Goal: Task Accomplishment & Management: Manage account settings

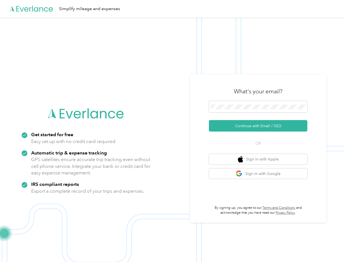
click at [173, 131] on img at bounding box center [172, 148] width 344 height 262
click at [173, 9] on div "Simplify mileage and expenses" at bounding box center [172, 8] width 344 height 17
click at [260, 126] on button "Continue with Email / SSO" at bounding box center [258, 125] width 98 height 11
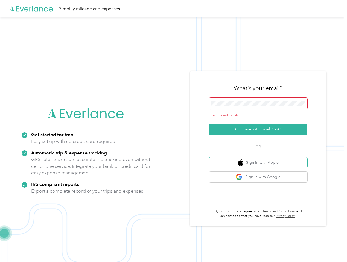
click at [260, 159] on button "Sign in with Apple" at bounding box center [258, 163] width 98 height 11
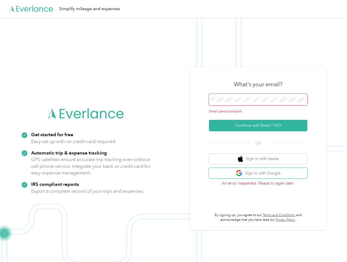
click at [260, 174] on button "Sign in with Google" at bounding box center [258, 173] width 98 height 11
